Goal: Information Seeking & Learning: Learn about a topic

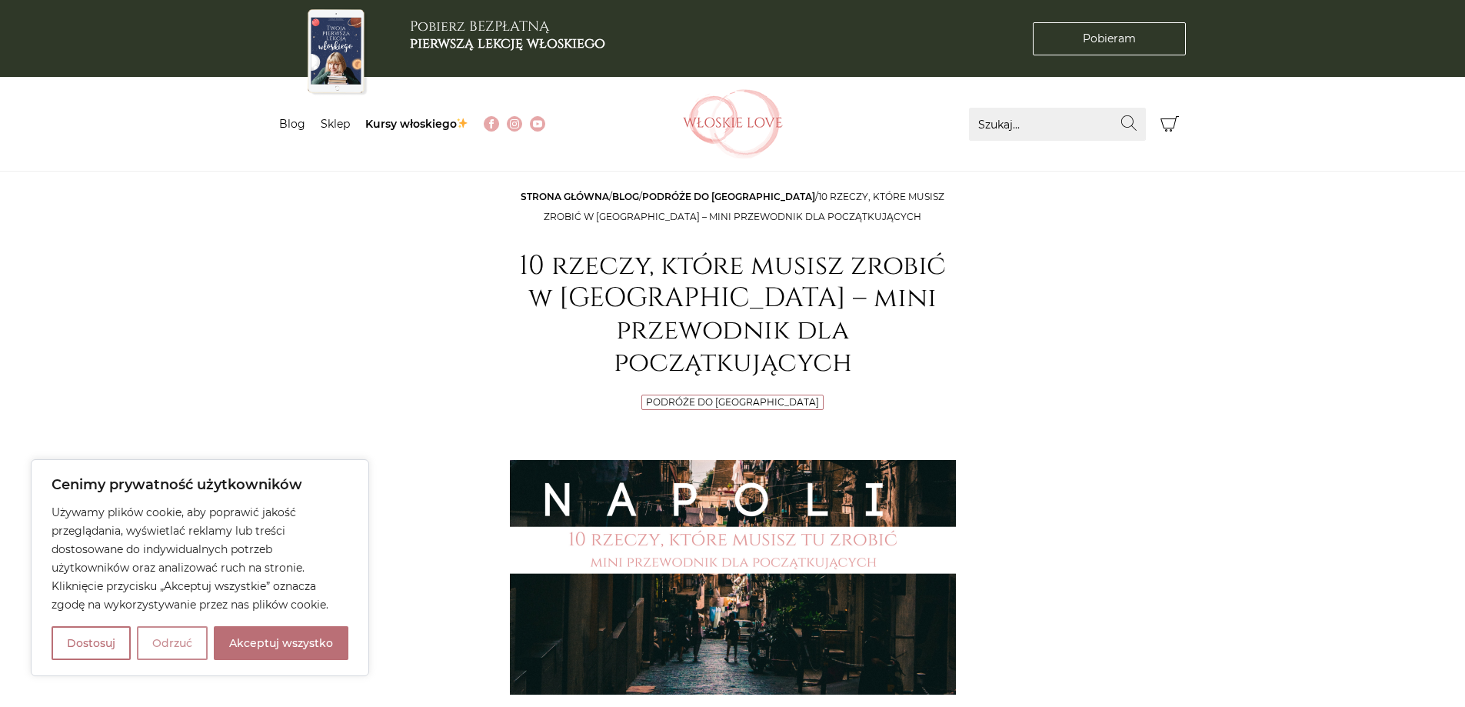
click at [165, 648] on button "Odrzuć" at bounding box center [172, 643] width 71 height 34
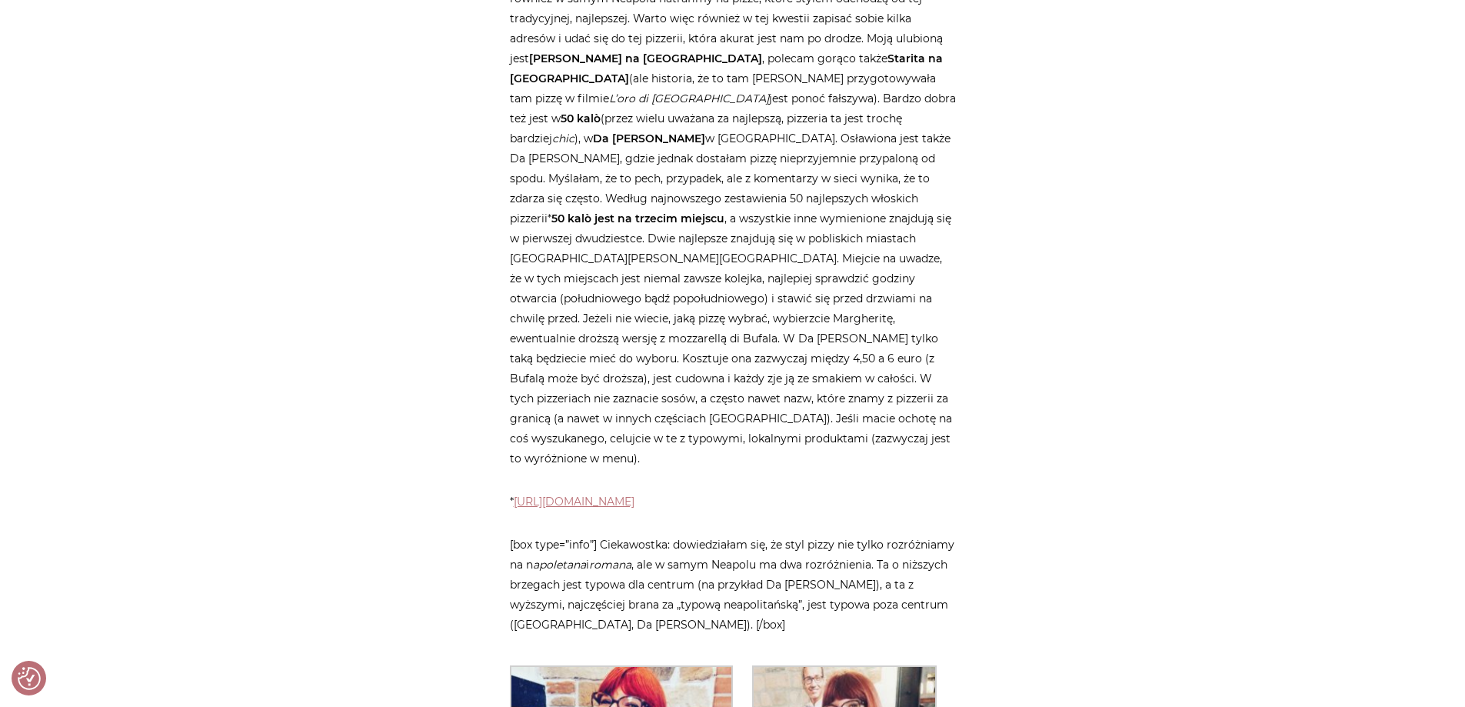
scroll to position [1000, 0]
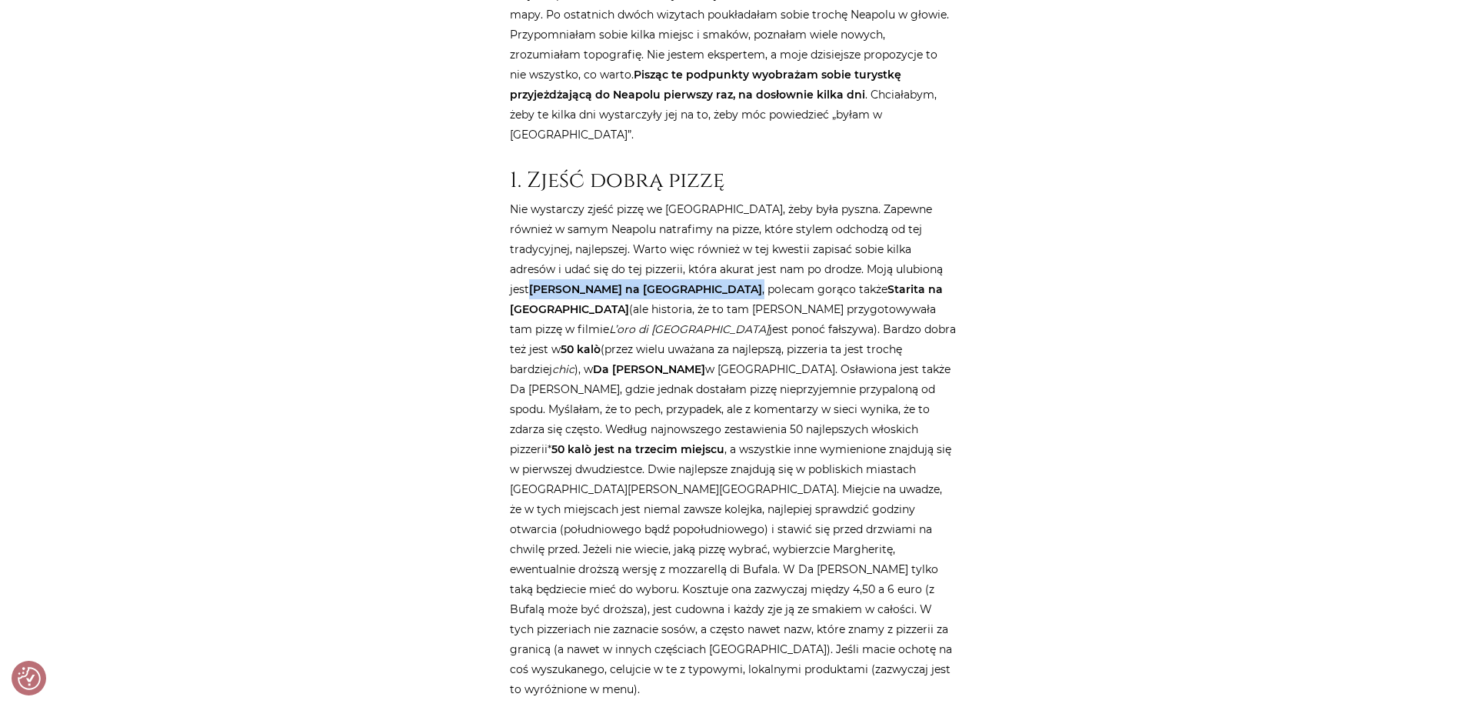
drag, startPoint x: 866, startPoint y: 168, endPoint x: 590, endPoint y: 195, distance: 277.5
click at [590, 199] on p "Nie wystarczy zjeść pizzę we [GEOGRAPHIC_DATA], żeby była pyszna. Zapewne równi…" at bounding box center [733, 449] width 446 height 500
copy p "[PERSON_NAME] na [GEOGRAPHIC_DATA] ,"
drag, startPoint x: 716, startPoint y: 188, endPoint x: 752, endPoint y: 188, distance: 35.4
click at [752, 282] on strong "Starita na [GEOGRAPHIC_DATA]" at bounding box center [726, 299] width 433 height 34
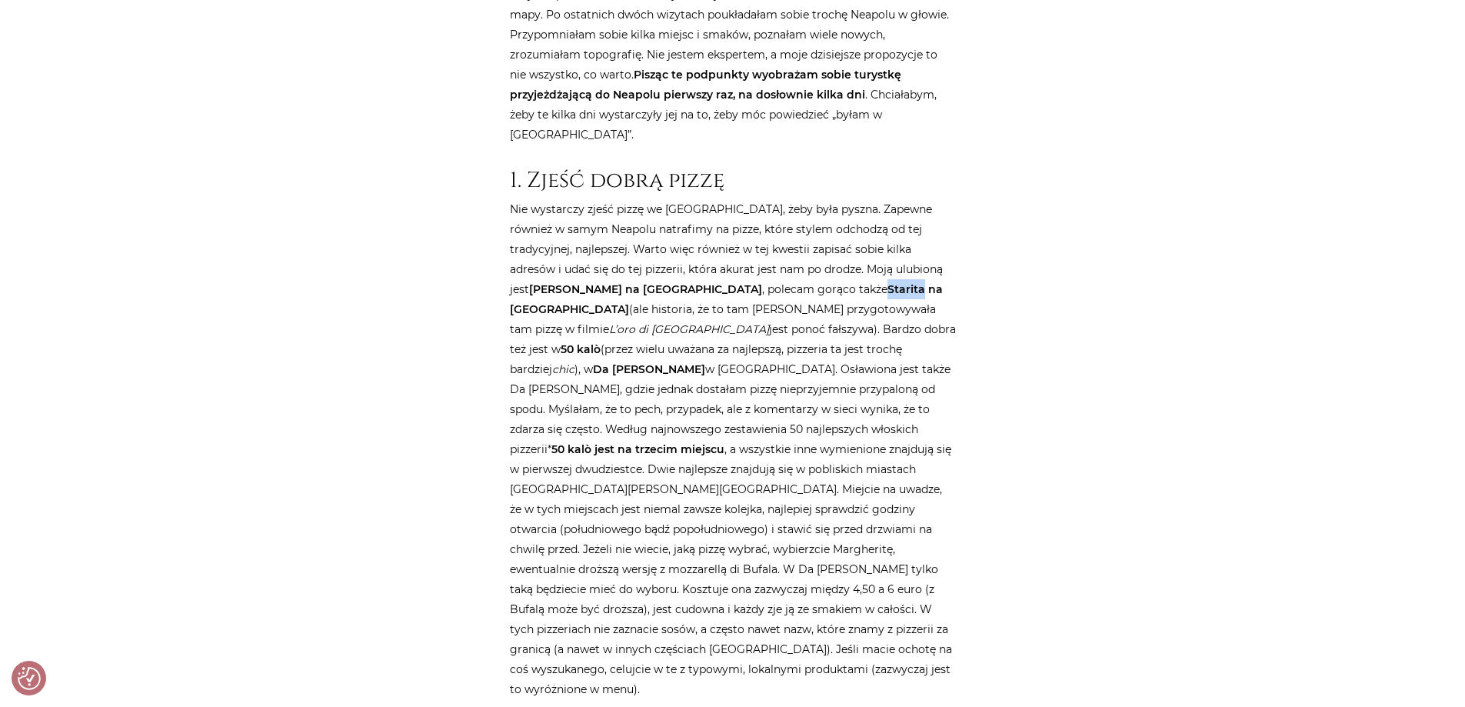
copy strong "Starita"
drag, startPoint x: 694, startPoint y: 227, endPoint x: 732, endPoint y: 230, distance: 37.8
click at [601, 342] on strong "50 kalò" at bounding box center [581, 349] width 40 height 14
copy strong "50 kalò"
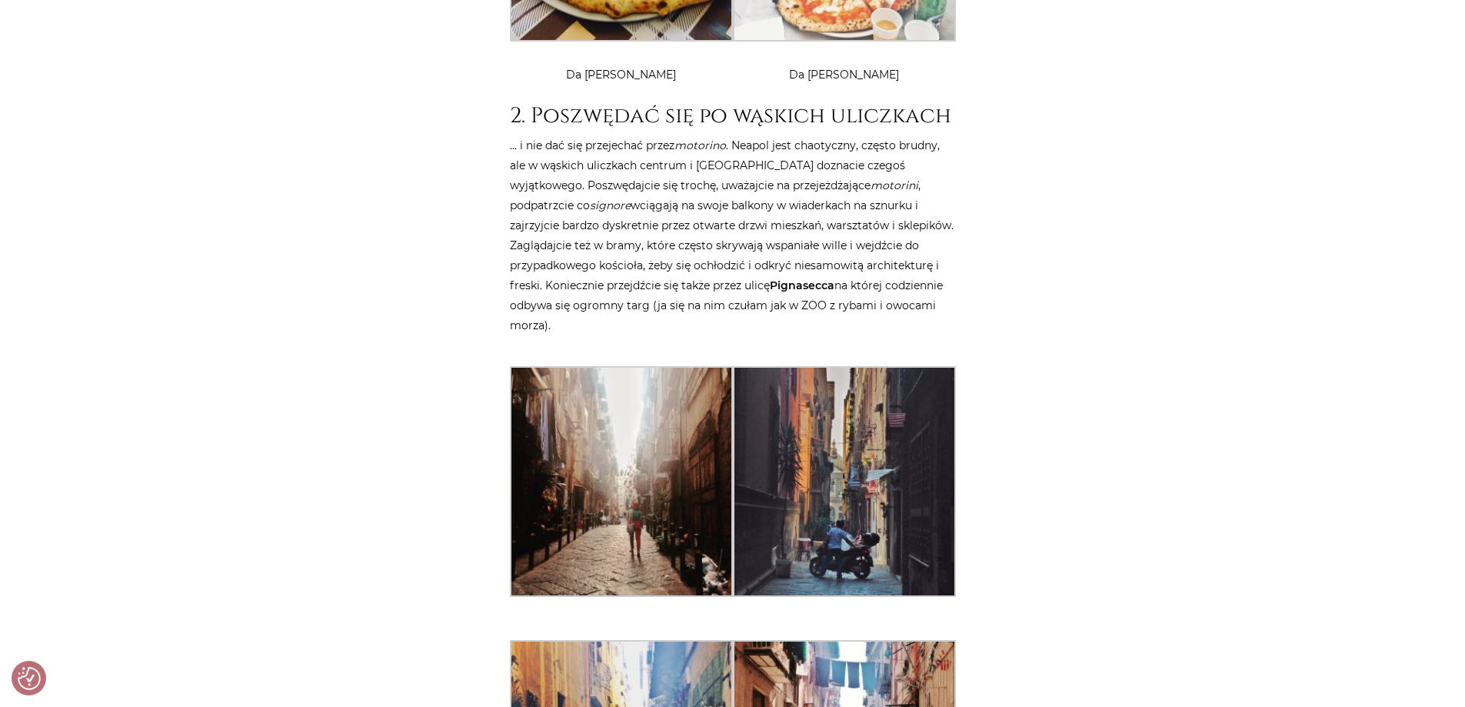
scroll to position [2385, 0]
drag, startPoint x: 772, startPoint y: 167, endPoint x: 837, endPoint y: 164, distance: 64.7
click at [837, 164] on p "… i nie dać się przejechać przez motorino . Neapol jest chaotyczny, często brud…" at bounding box center [733, 236] width 446 height 200
copy strong "Pignasecca"
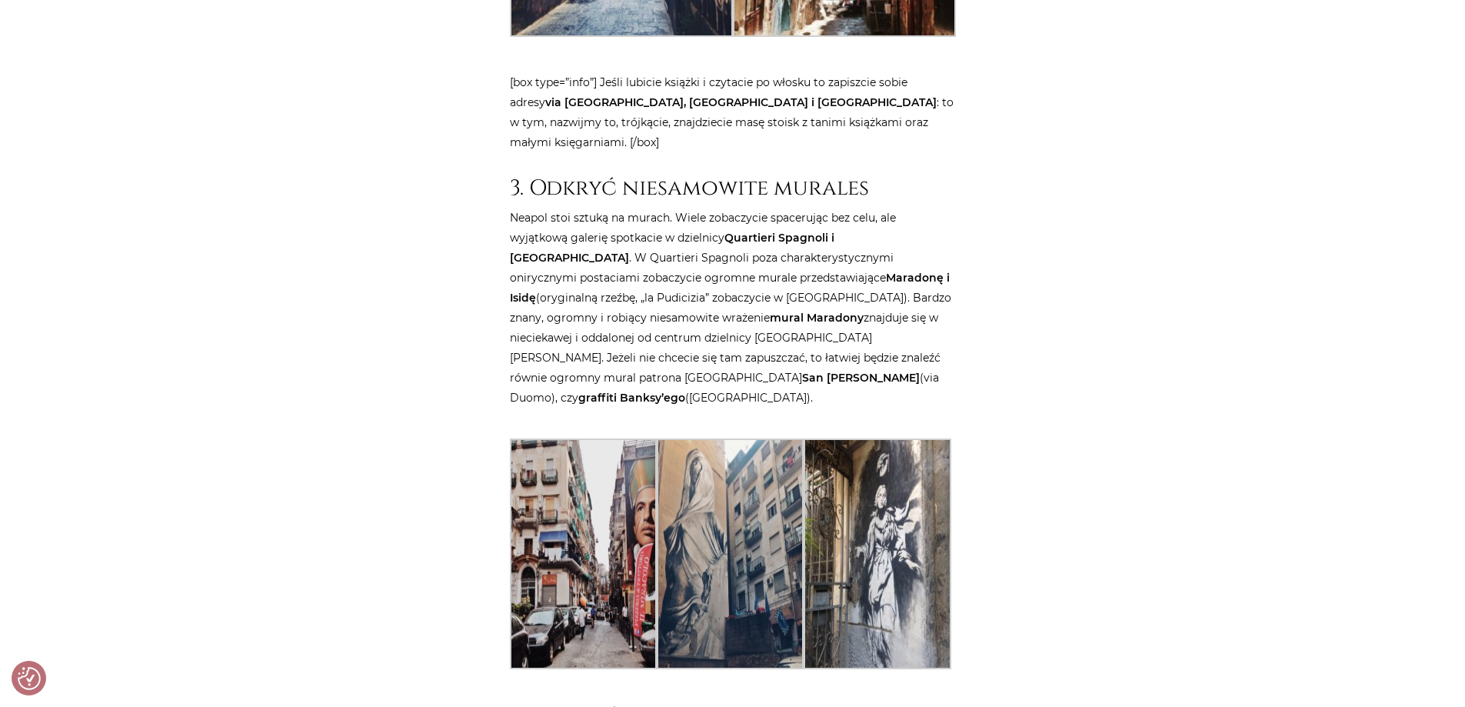
scroll to position [3231, 0]
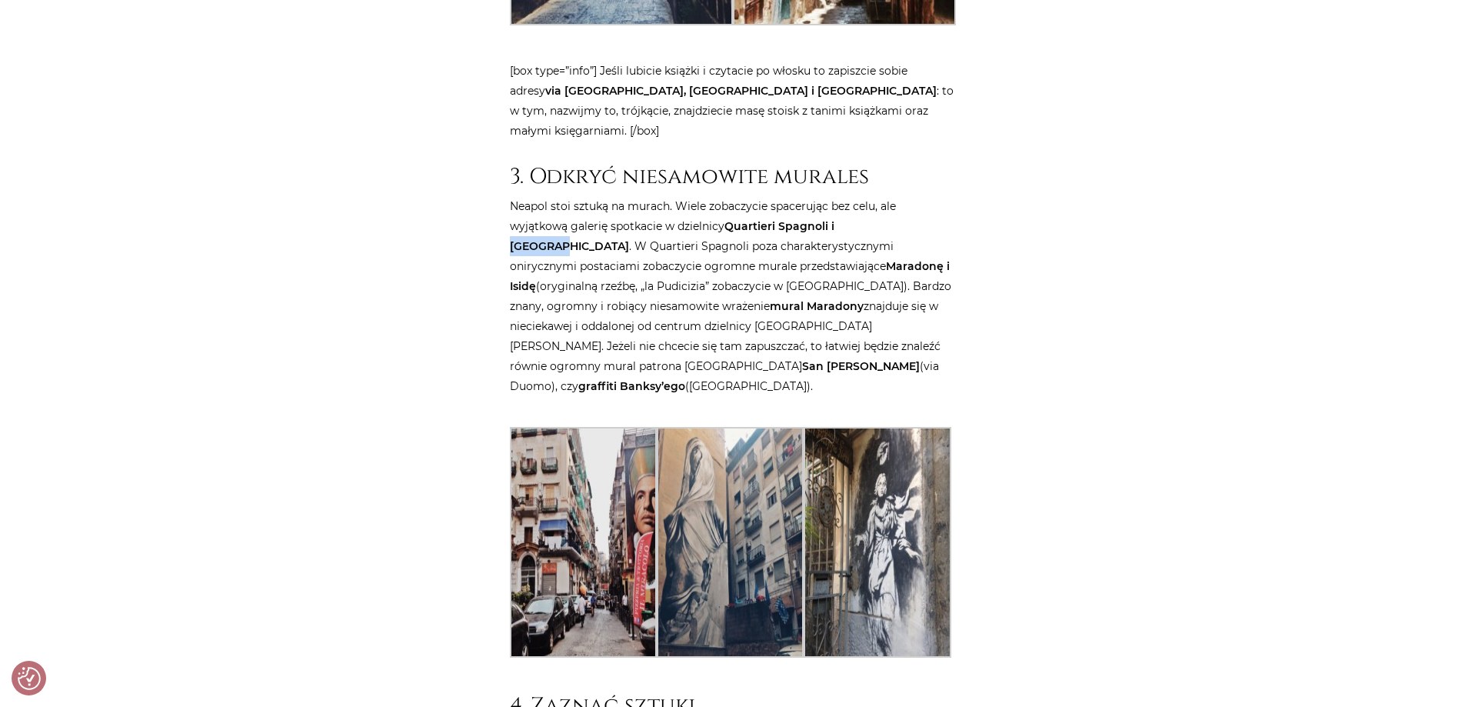
drag, startPoint x: 835, startPoint y: 104, endPoint x: 885, endPoint y: 104, distance: 49.2
click at [835, 219] on strong "Quartieri Spagnoli i [GEOGRAPHIC_DATA]" at bounding box center [672, 236] width 325 height 34
copy strong "Materdei"
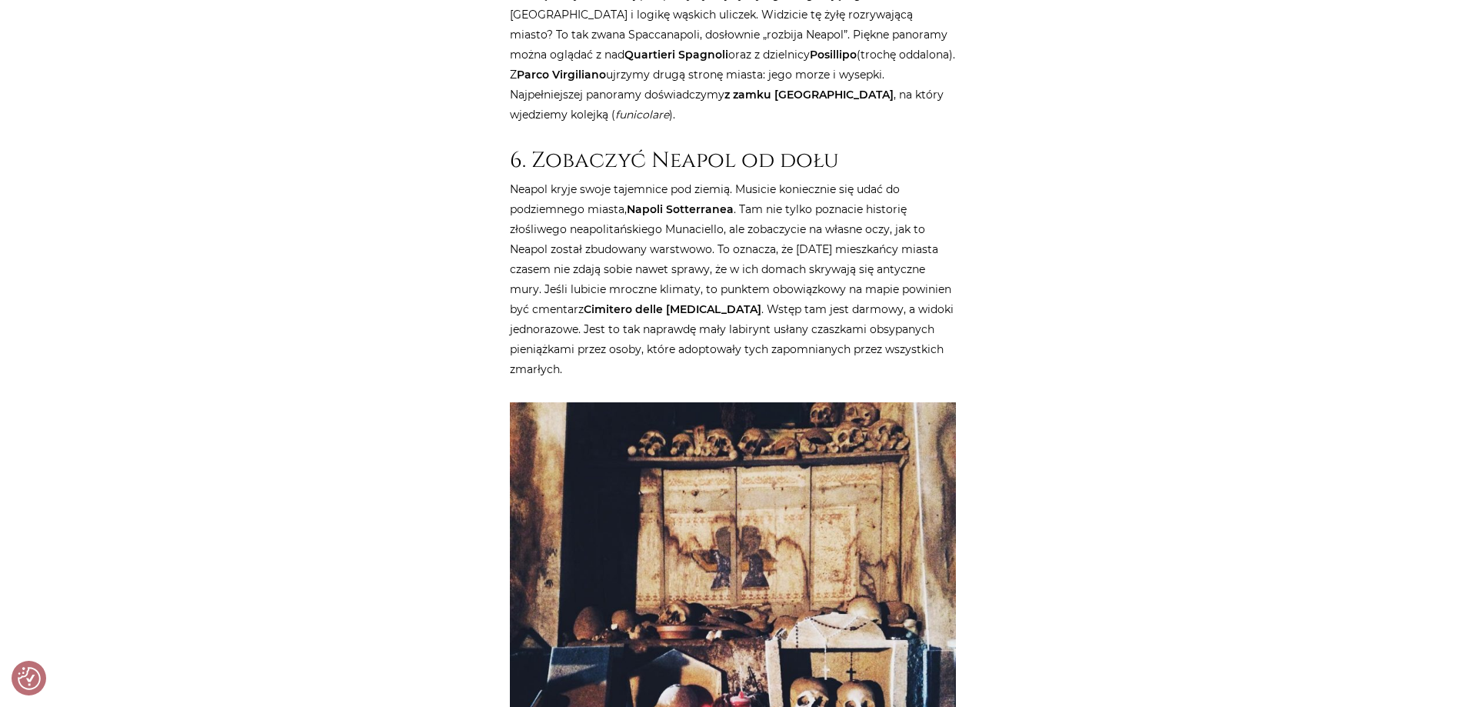
scroll to position [4538, 0]
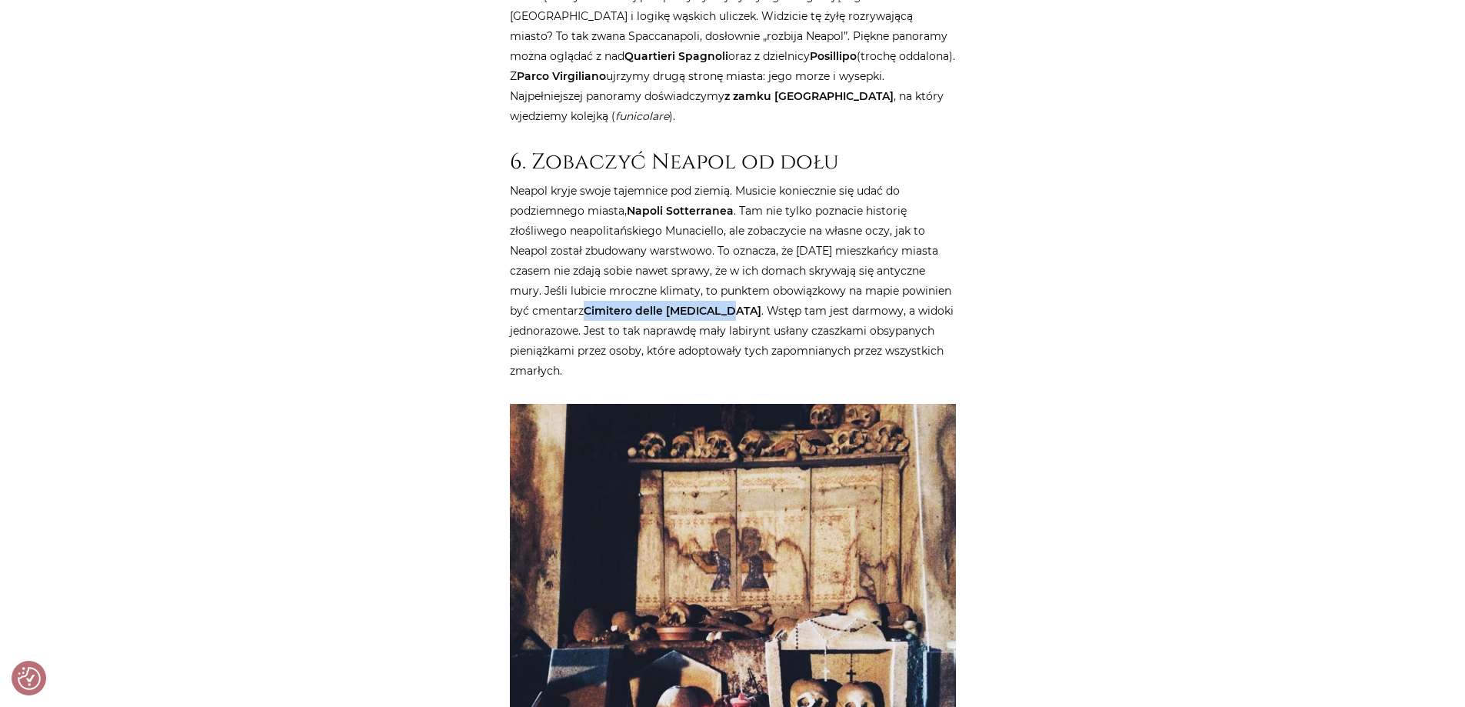
drag, startPoint x: 588, startPoint y: 172, endPoint x: 726, endPoint y: 165, distance: 137.8
click at [726, 181] on p "Neapol kryje swoje tajemnice pod ziemią. Musicie koniecznie się udać do podziem…" at bounding box center [733, 281] width 446 height 200
copy strong "Cimitero delle [MEDICAL_DATA]"
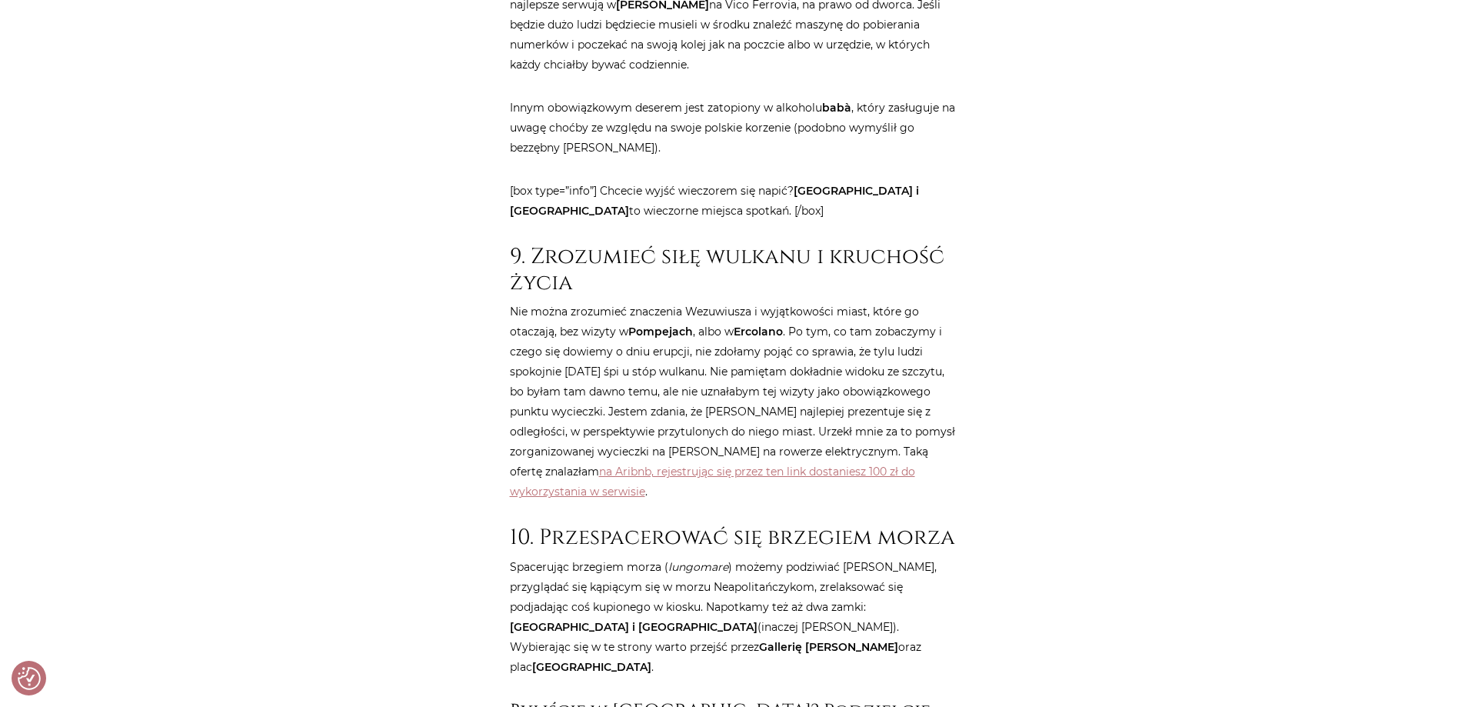
scroll to position [6692, 0]
drag, startPoint x: 873, startPoint y: 428, endPoint x: 968, endPoint y: 431, distance: 95.4
copy strong "[GEOGRAPHIC_DATA]"
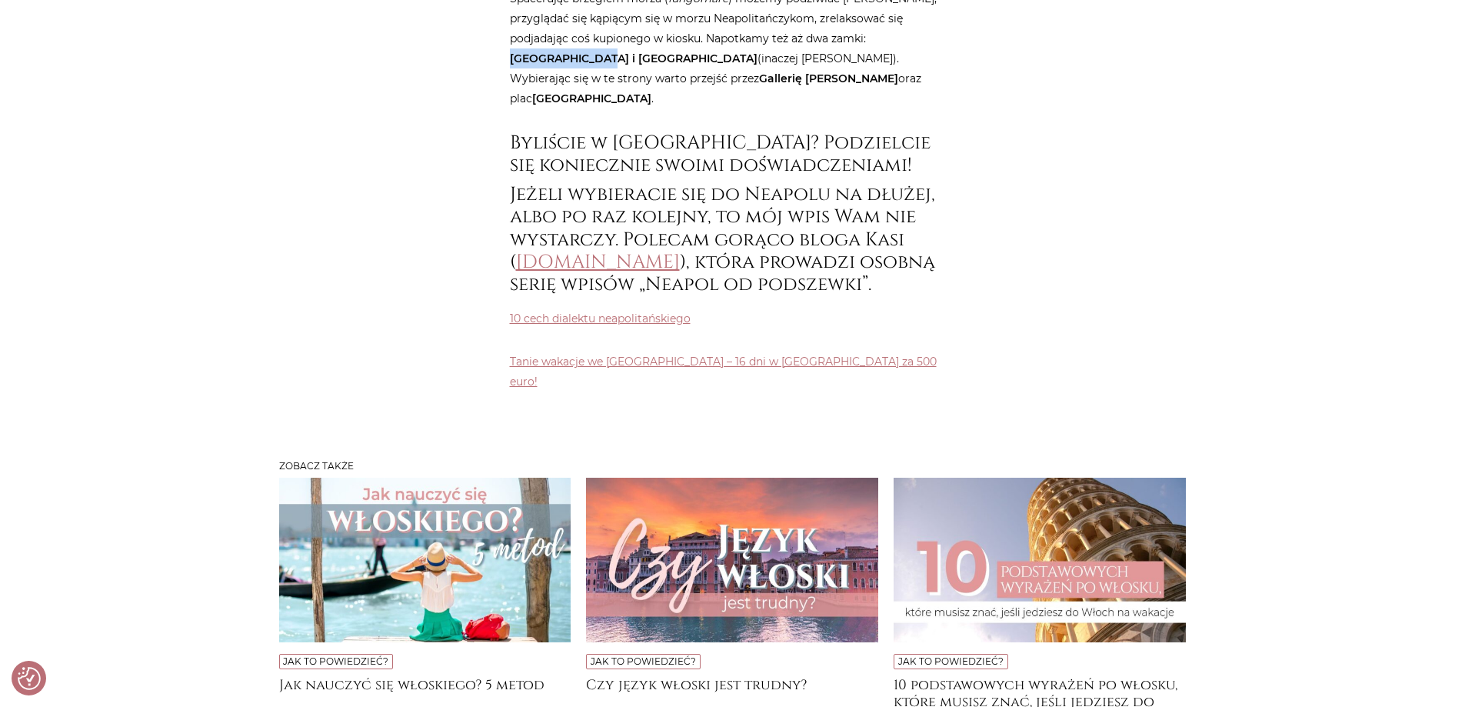
scroll to position [7308, 0]
